Goal: Task Accomplishment & Management: Manage account settings

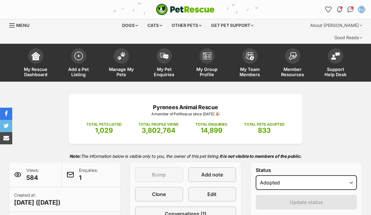
select select "rehomed"
click at [165, 51] on img at bounding box center [164, 54] width 9 height 7
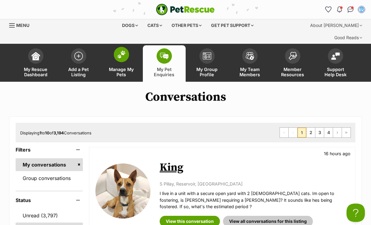
click at [123, 50] on img at bounding box center [121, 54] width 9 height 8
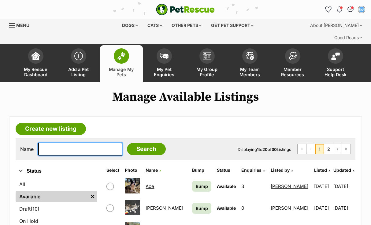
click at [50, 142] on input "text" at bounding box center [80, 148] width 84 height 13
type input "winston"
click at [142, 143] on input "Search" at bounding box center [146, 149] width 39 height 12
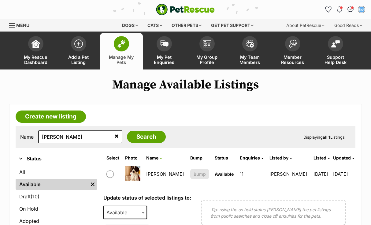
click at [158, 175] on link "[PERSON_NAME]" at bounding box center [165, 174] width 38 height 6
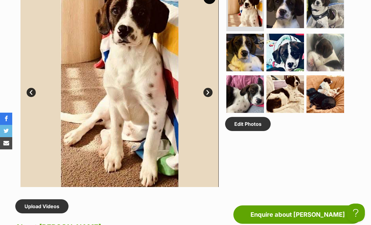
scroll to position [342, 0]
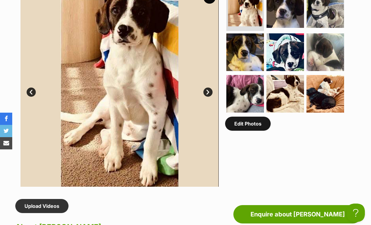
click at [244, 117] on link "Edit Photos" at bounding box center [248, 124] width 46 height 14
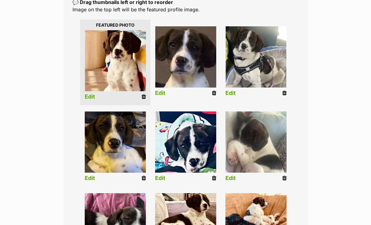
scroll to position [143, 0]
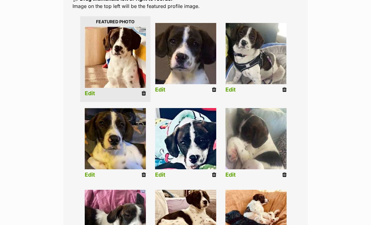
click at [145, 173] on icon at bounding box center [144, 175] width 4 height 6
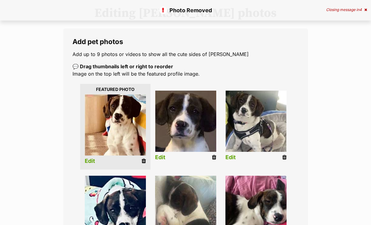
scroll to position [84, 0]
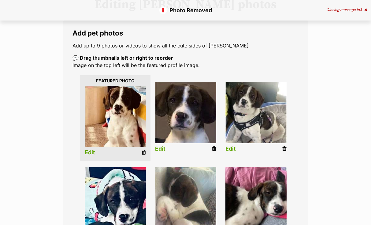
click at [214, 148] on icon at bounding box center [214, 149] width 4 height 6
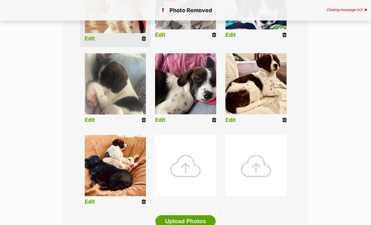
scroll to position [199, 0]
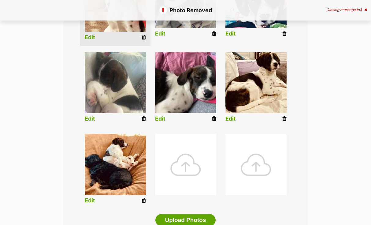
click at [198, 167] on div at bounding box center [185, 164] width 61 height 61
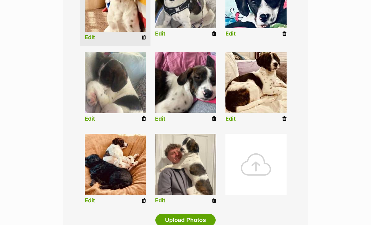
click at [268, 165] on div at bounding box center [255, 164] width 61 height 61
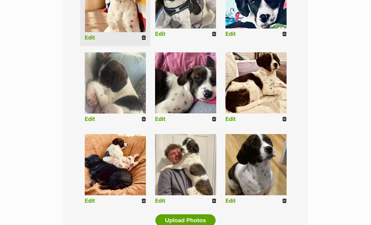
scroll to position [199, 0]
click at [231, 200] on link "Edit" at bounding box center [230, 201] width 10 height 6
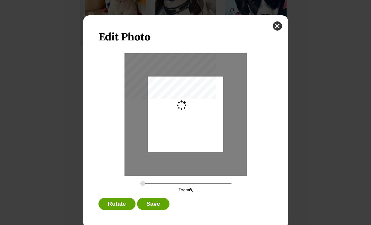
scroll to position [0, 0]
type input "0.2744"
drag, startPoint x: 207, startPoint y: 133, endPoint x: 205, endPoint y: 144, distance: 11.1
click at [205, 144] on div "Dialog Window - Close (Press escape to close)" at bounding box center [186, 126] width 76 height 114
click at [162, 202] on button "Save" at bounding box center [153, 204] width 32 height 12
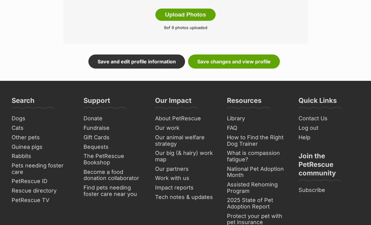
scroll to position [393, 0]
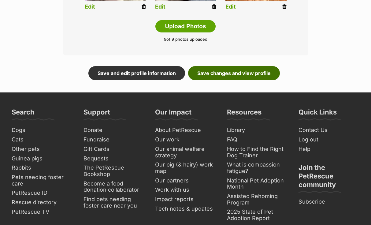
click at [246, 73] on link "Save changes and view profile" at bounding box center [234, 73] width 92 height 14
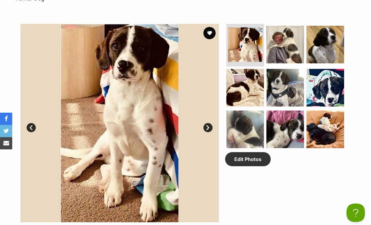
scroll to position [306, 0]
